Goal: Information Seeking & Learning: Compare options

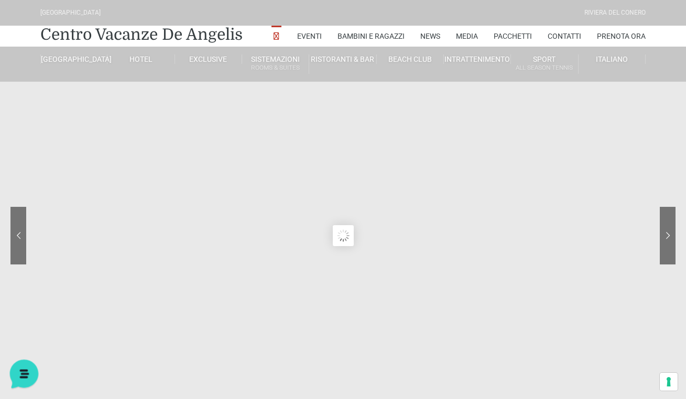
click at [21, 370] on icon at bounding box center [23, 373] width 9 height 8
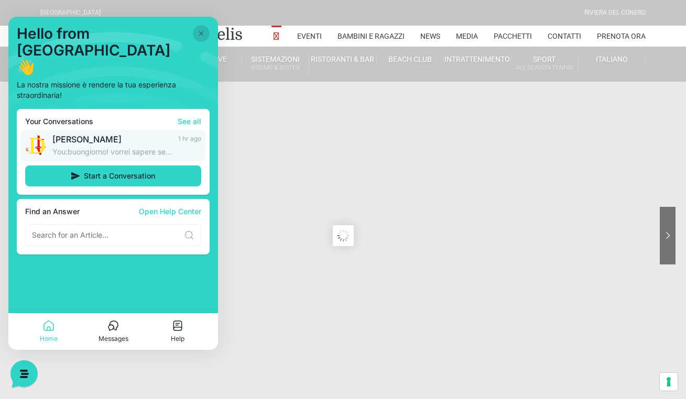
click at [143, 147] on p "You: buongiorno! vorrei sapere se nella vostra struttura gli animali sono ammes…" at bounding box center [111, 152] width 119 height 10
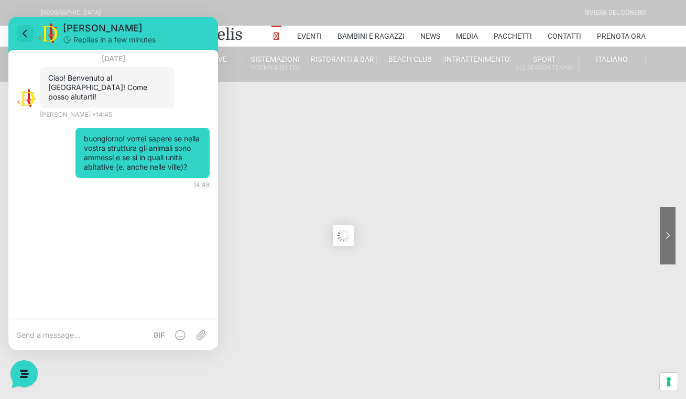
click at [26, 34] on icon at bounding box center [25, 33] width 13 height 13
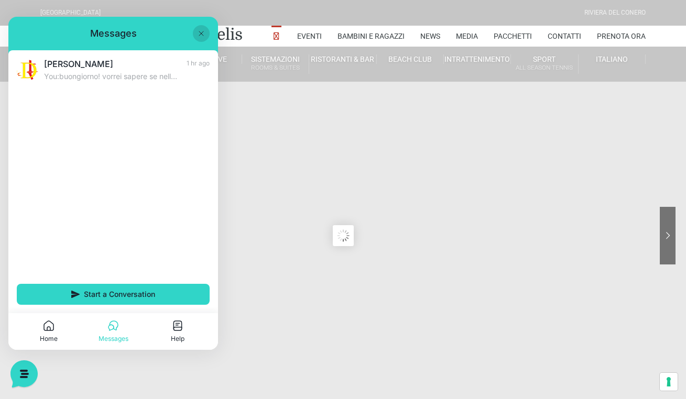
click at [265, 234] on sr7-content at bounding box center [343, 236] width 686 height 472
click at [201, 34] on icon at bounding box center [201, 33] width 4 height 4
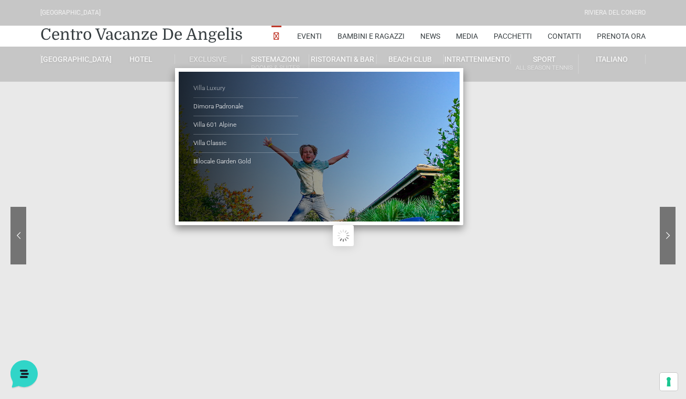
click at [213, 89] on link "Villa Luxury" at bounding box center [245, 89] width 105 height 18
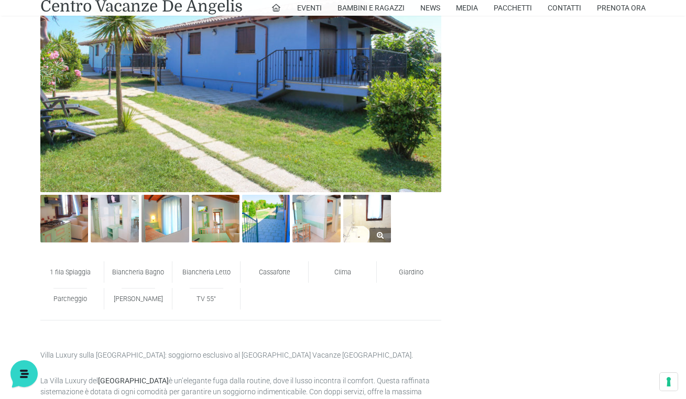
scroll to position [433, 0]
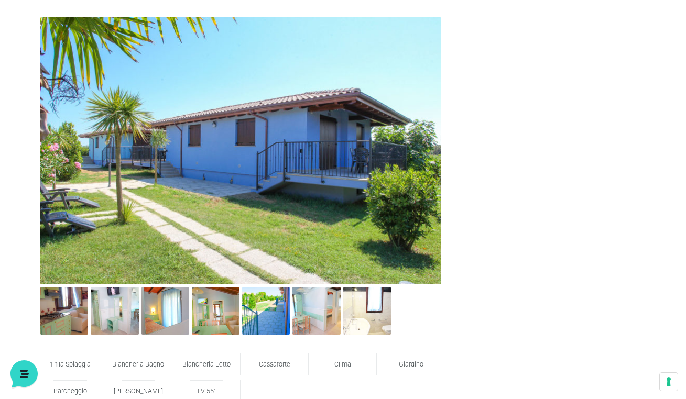
click at [392, 163] on img at bounding box center [240, 150] width 401 height 267
click at [63, 314] on img at bounding box center [64, 311] width 48 height 48
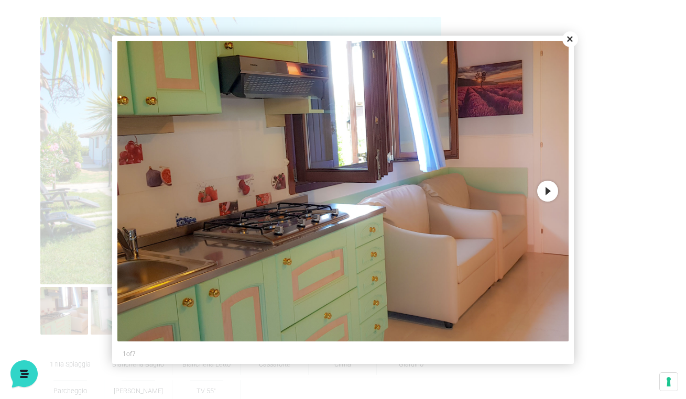
click at [553, 194] on button "Next" at bounding box center [547, 191] width 21 height 21
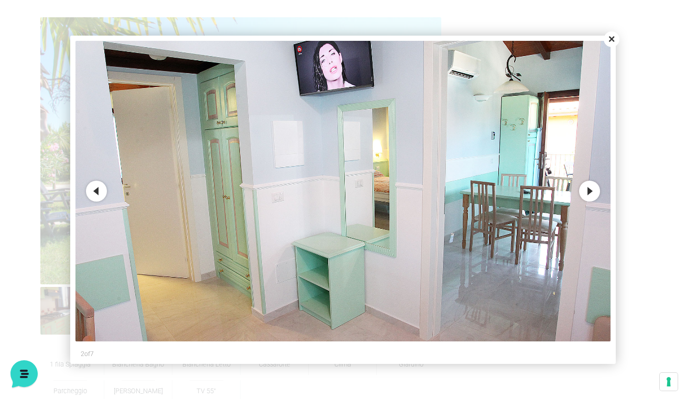
scroll to position [0, 0]
click at [585, 194] on button "Next" at bounding box center [589, 191] width 21 height 21
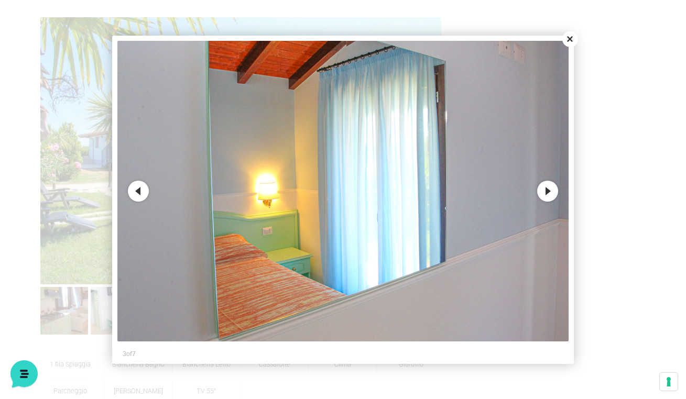
click at [556, 195] on button "Next" at bounding box center [547, 191] width 21 height 21
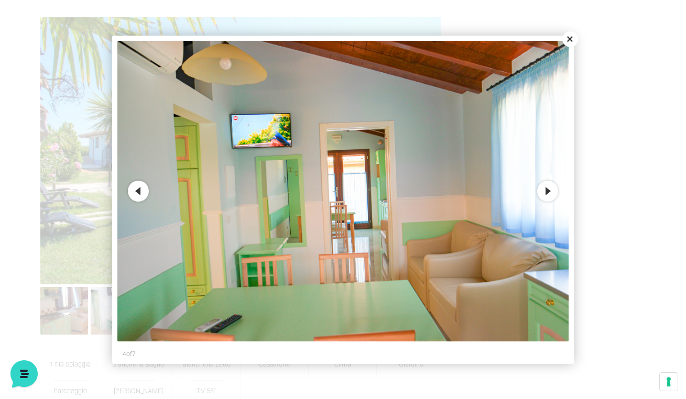
click at [556, 195] on button "Next" at bounding box center [547, 191] width 21 height 21
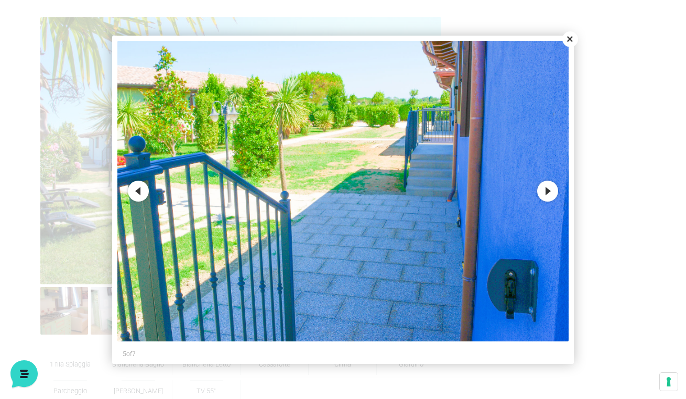
click at [556, 195] on button "Next" at bounding box center [547, 191] width 21 height 21
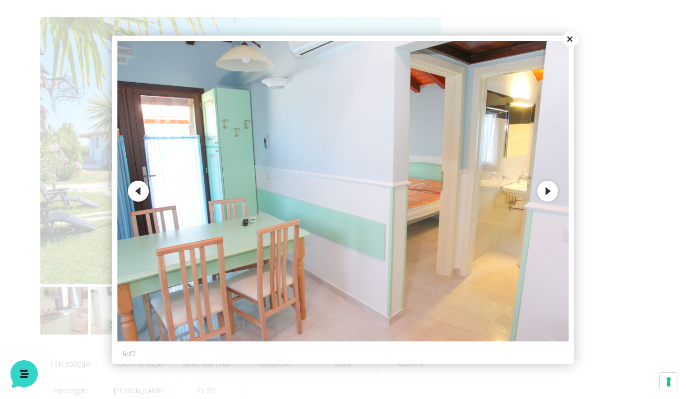
click at [556, 195] on button "Next" at bounding box center [547, 191] width 21 height 21
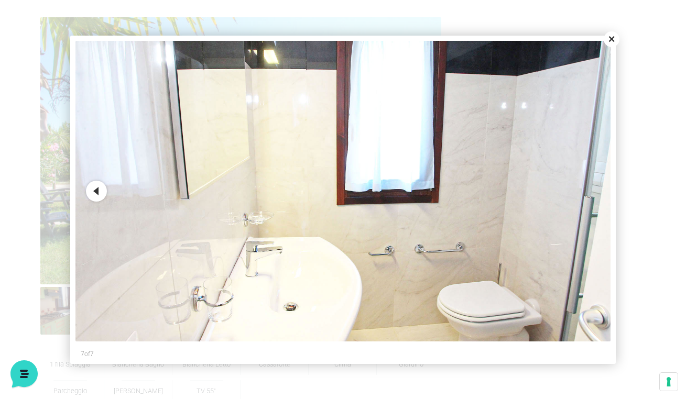
click at [610, 42] on button "Close" at bounding box center [612, 39] width 16 height 16
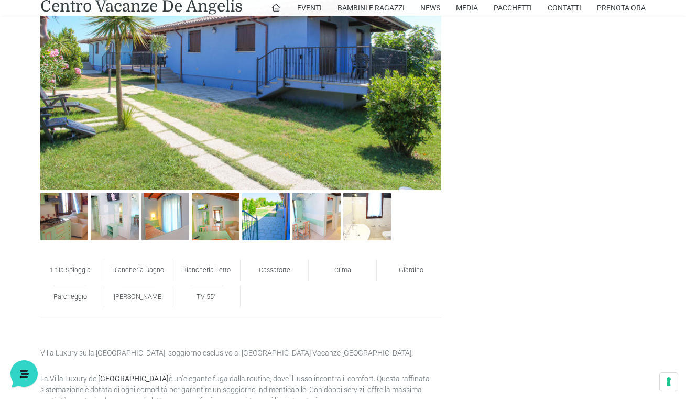
scroll to position [530, 0]
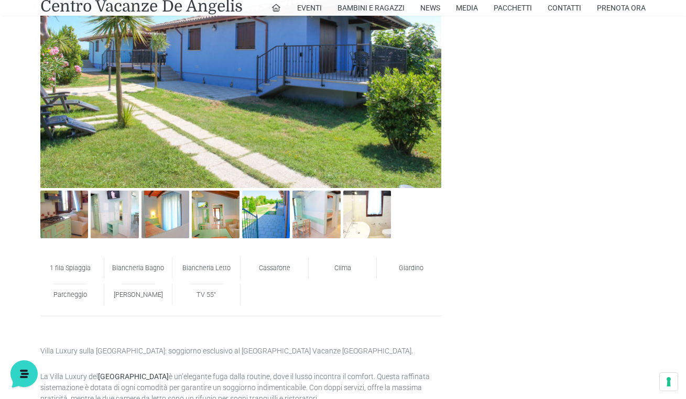
click at [407, 270] on span "Giardino" at bounding box center [411, 268] width 25 height 8
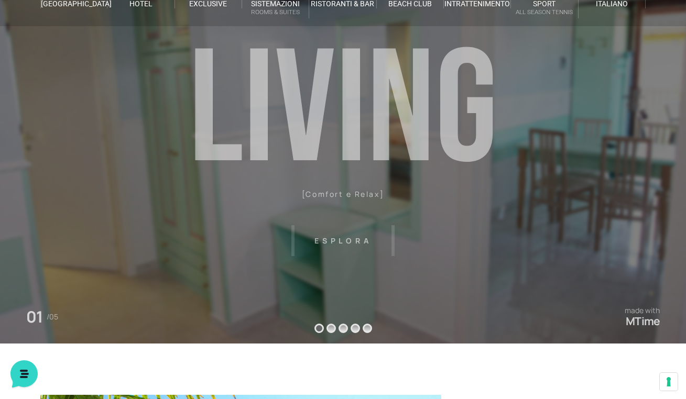
scroll to position [0, 0]
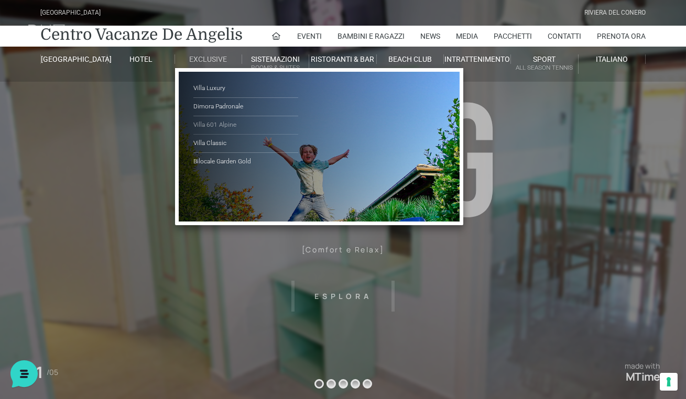
click at [211, 126] on link "Villa 601 Alpine" at bounding box center [245, 125] width 105 height 18
click at [214, 141] on link "Villa Classic" at bounding box center [245, 144] width 105 height 18
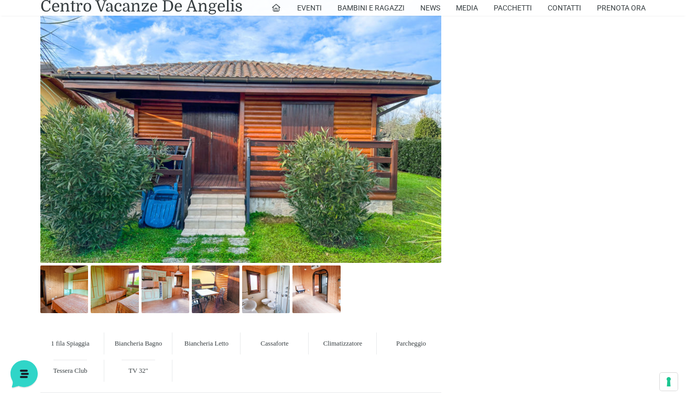
scroll to position [465, 0]
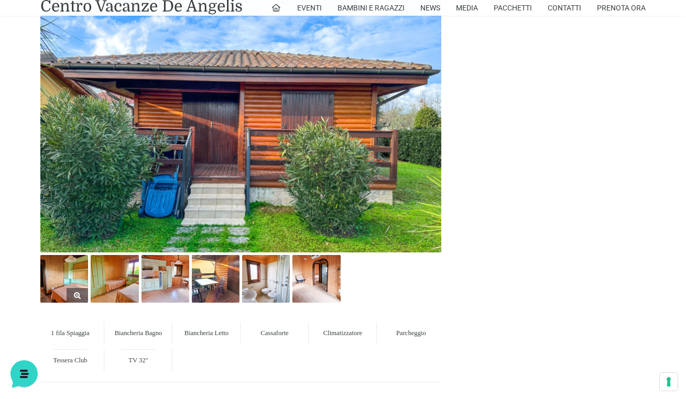
click at [70, 288] on link at bounding box center [64, 279] width 48 height 48
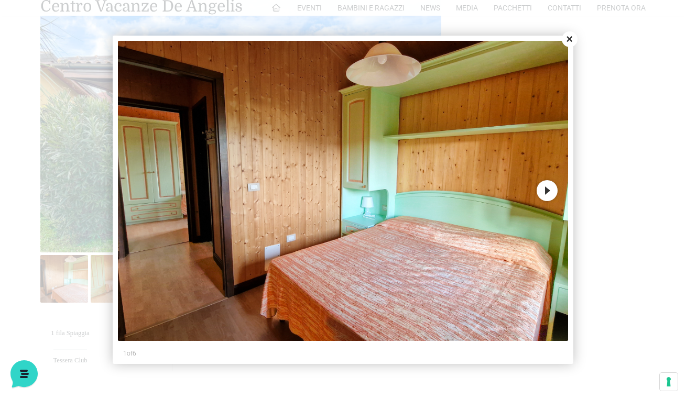
scroll to position [0, 0]
click at [547, 195] on button "Next" at bounding box center [547, 190] width 21 height 21
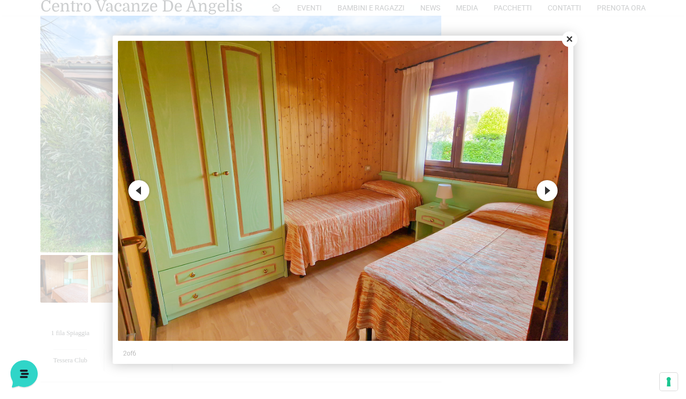
click at [547, 195] on button "Next" at bounding box center [547, 190] width 21 height 21
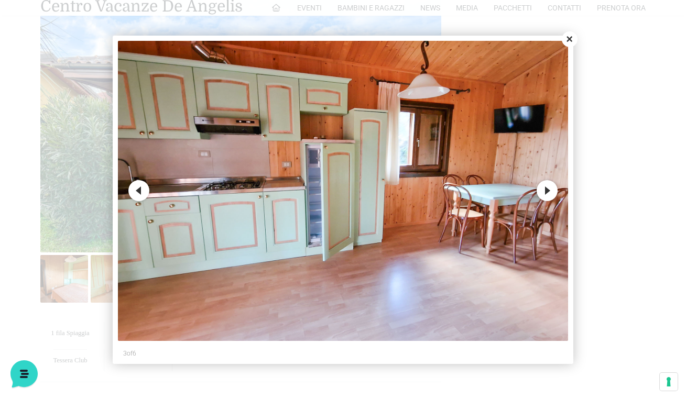
click at [547, 195] on button "Next" at bounding box center [547, 190] width 21 height 21
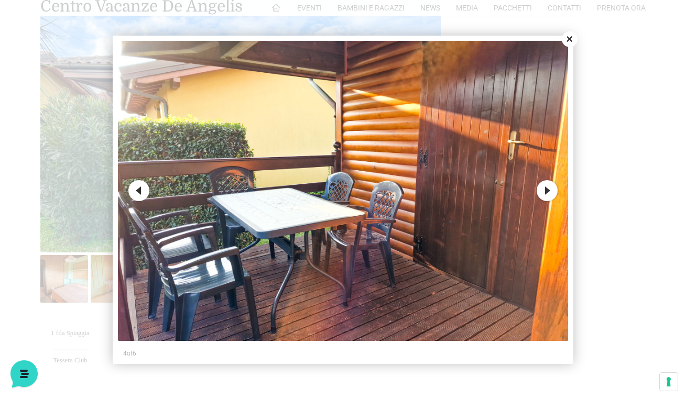
click at [547, 195] on button "Next" at bounding box center [547, 190] width 21 height 21
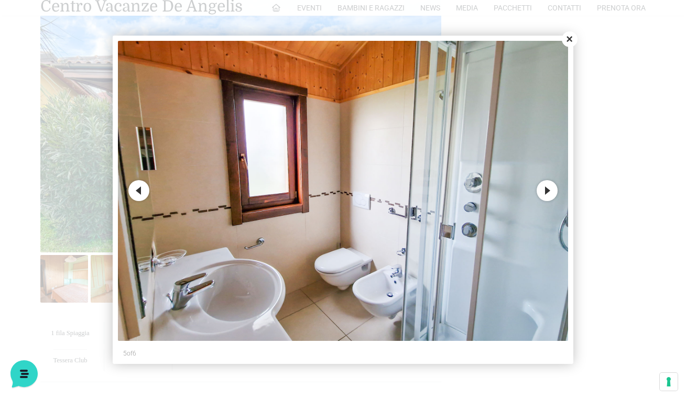
click at [567, 40] on button "Close" at bounding box center [570, 39] width 16 height 16
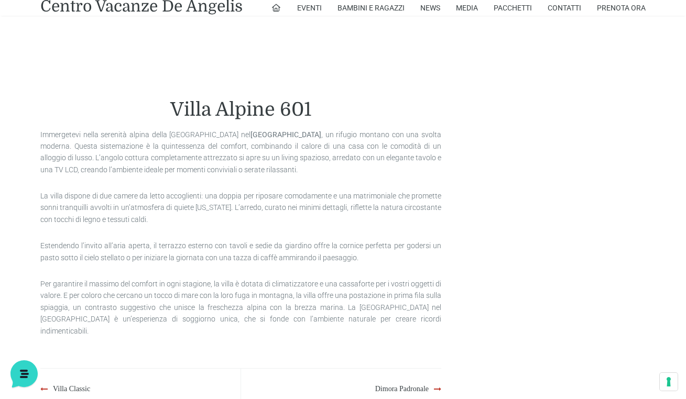
scroll to position [1023, 0]
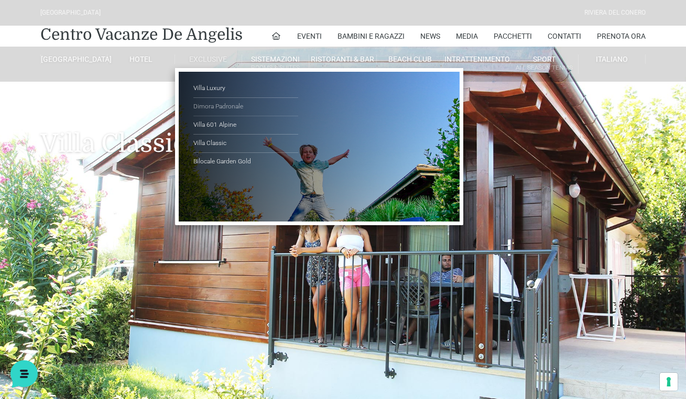
click at [210, 107] on link "Dimora Padronale" at bounding box center [245, 107] width 105 height 18
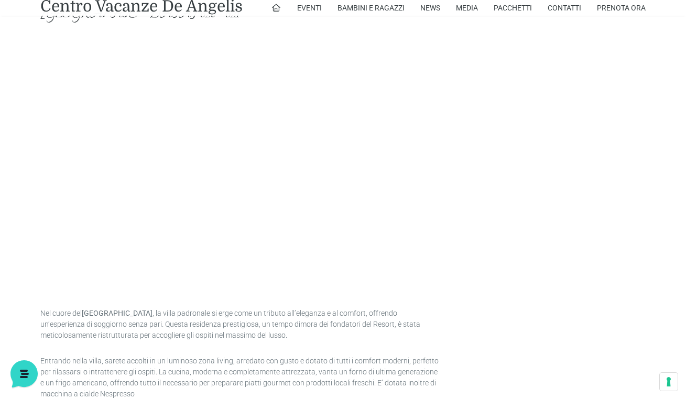
scroll to position [806, 0]
